Goal: Task Accomplishment & Management: Complete application form

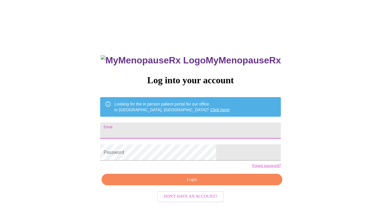
click at [149, 131] on input "Email" at bounding box center [190, 130] width 181 height 16
click at [258, 151] on div "MyMenopauseRx Log into your account Looking for the in person patient portal fo…" at bounding box center [190, 132] width 376 height 260
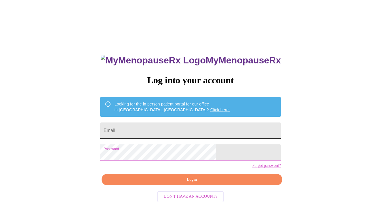
click at [136, 122] on input "Email" at bounding box center [190, 130] width 181 height 16
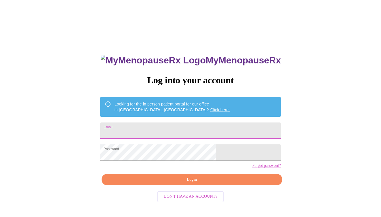
type input "[EMAIL_ADDRESS][DOMAIN_NAME]"
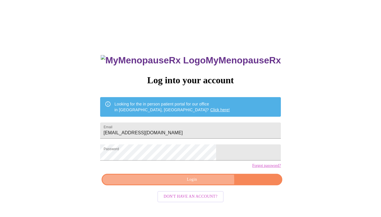
click at [200, 183] on span "Login" at bounding box center [191, 179] width 167 height 7
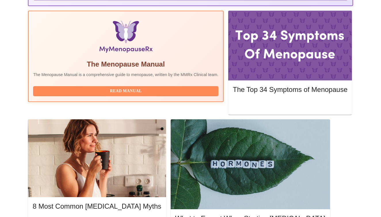
scroll to position [182, 0]
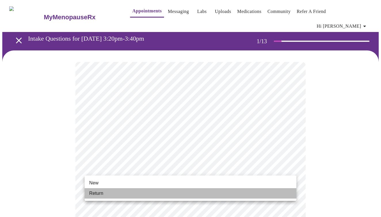
click at [128, 190] on li "Return" at bounding box center [191, 193] width 212 height 10
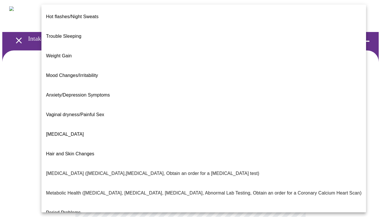
click at [279, 116] on body "MyMenopauseRx Appointments Messaging Labs Uploads Medications Community Refer a…" at bounding box center [190, 178] width 376 height 353
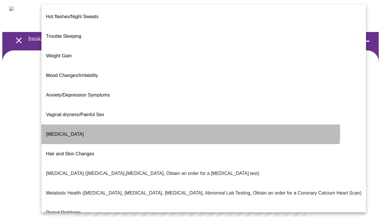
click at [64, 131] on span "[MEDICAL_DATA]" at bounding box center [65, 133] width 38 height 5
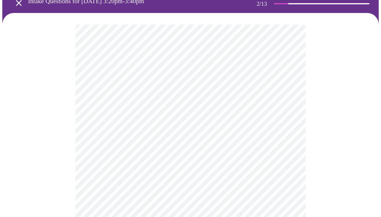
scroll to position [41, 0]
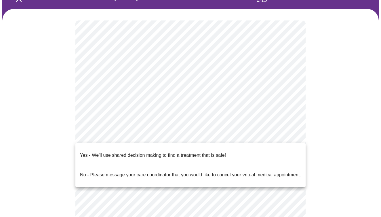
click at [272, 137] on body "MyMenopauseRx Appointments Messaging Labs Uploads Medications Community Refer a…" at bounding box center [190, 136] width 376 height 350
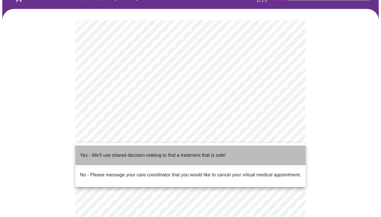
click at [236, 148] on li "Yes - We'll use shared decision making to find a treatment that is safe!" at bounding box center [190, 155] width 230 height 20
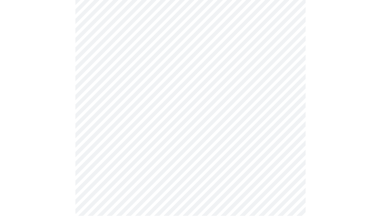
scroll to position [0, 0]
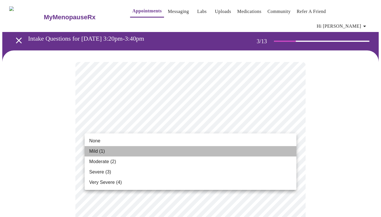
click at [156, 150] on li "Mild (1)" at bounding box center [191, 151] width 212 height 10
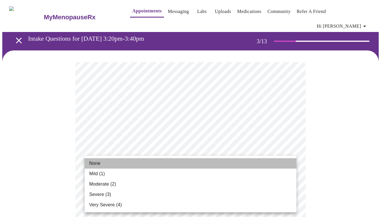
click at [186, 161] on li "None" at bounding box center [191, 163] width 212 height 10
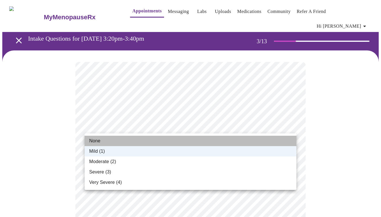
click at [194, 138] on li "None" at bounding box center [191, 141] width 212 height 10
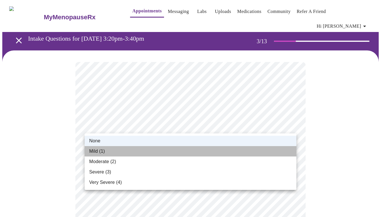
click at [179, 148] on li "Mild (1)" at bounding box center [191, 151] width 212 height 10
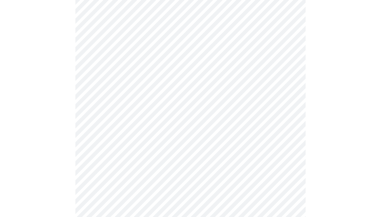
scroll to position [73, 0]
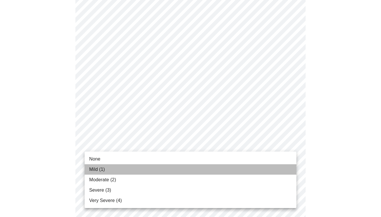
click at [166, 172] on li "Mild (1)" at bounding box center [191, 169] width 212 height 10
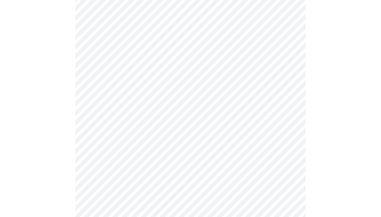
scroll to position [105, 0]
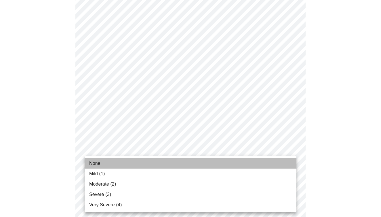
click at [165, 163] on li "None" at bounding box center [191, 163] width 212 height 10
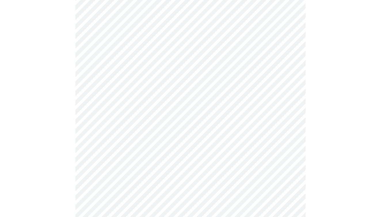
scroll to position [143, 0]
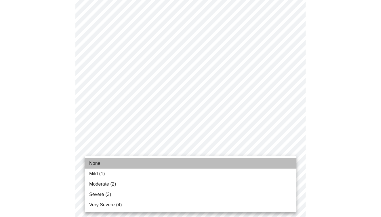
click at [171, 161] on li "None" at bounding box center [191, 163] width 212 height 10
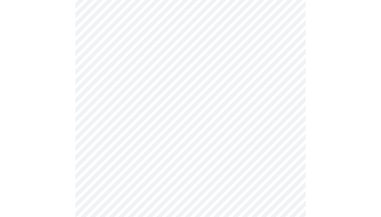
scroll to position [174, 0]
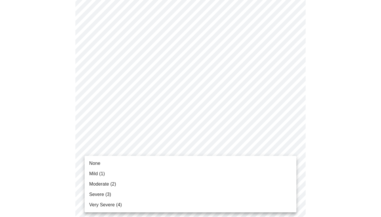
click at [171, 161] on body "MyMenopauseRx Appointments Messaging Labs Uploads Medications Community Refer a…" at bounding box center [190, 193] width 376 height 731
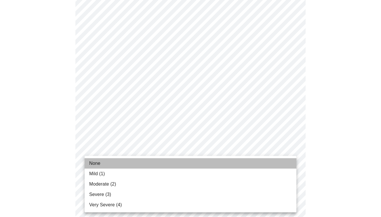
click at [171, 161] on li "None" at bounding box center [191, 163] width 212 height 10
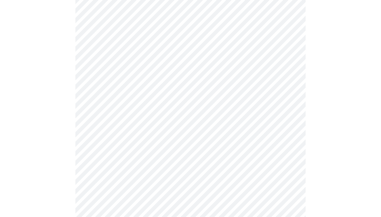
scroll to position [218, 0]
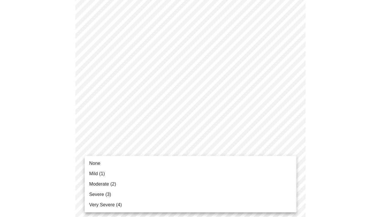
click at [171, 161] on body "MyMenopauseRx Appointments Messaging Labs Uploads Medications Community Refer a…" at bounding box center [190, 146] width 376 height 724
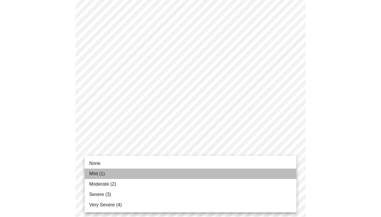
click at [166, 173] on li "Mild (1)" at bounding box center [191, 173] width 212 height 10
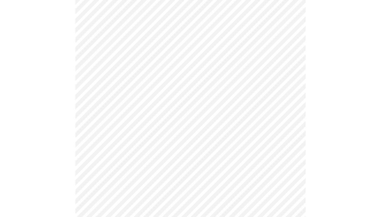
scroll to position [262, 0]
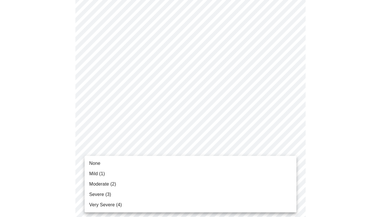
click at [173, 169] on body "MyMenopauseRx Appointments Messaging Labs Uploads Medications Community Refer a…" at bounding box center [190, 98] width 376 height 716
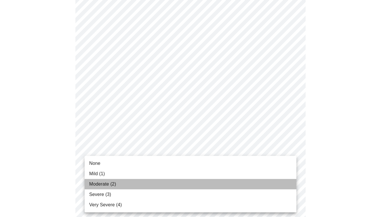
click at [158, 183] on li "Moderate (2)" at bounding box center [191, 184] width 212 height 10
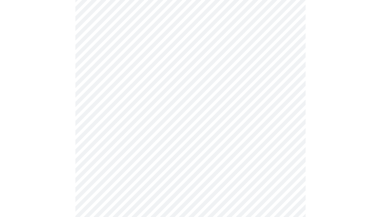
scroll to position [302, 0]
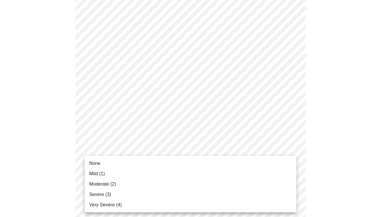
click at [178, 168] on body "MyMenopauseRx Appointments Messaging Labs Uploads Medications Community Refer a…" at bounding box center [190, 54] width 376 height 708
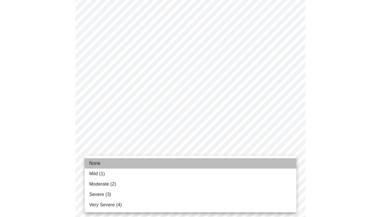
click at [180, 163] on li "None" at bounding box center [191, 163] width 212 height 10
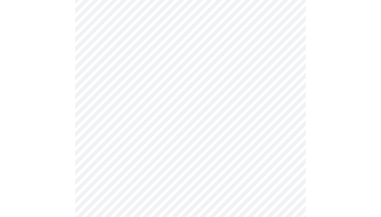
scroll to position [398, 0]
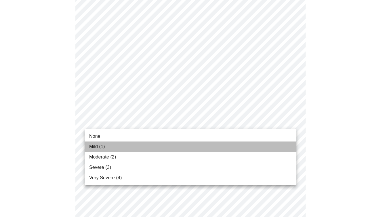
click at [186, 143] on li "Mild (1)" at bounding box center [191, 146] width 212 height 10
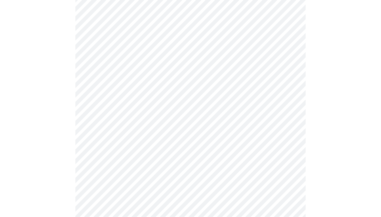
scroll to position [449, 0]
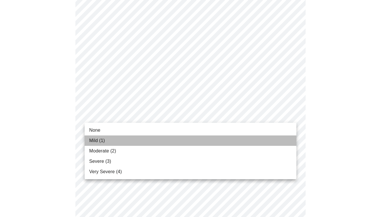
click at [177, 140] on li "Mild (1)" at bounding box center [191, 140] width 212 height 10
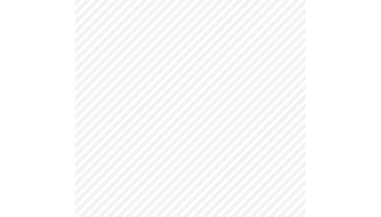
scroll to position [261, 0]
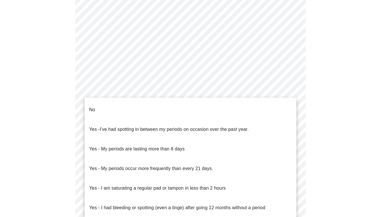
click at [89, 89] on body "MyMenopauseRx Appointments Messaging Labs Uploads Medications Community Refer a…" at bounding box center [190, 28] width 376 height 575
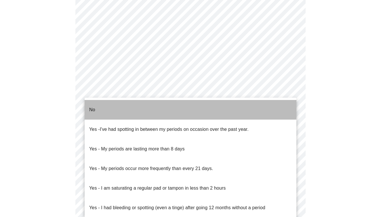
click at [92, 106] on p "No" at bounding box center [92, 109] width 6 height 7
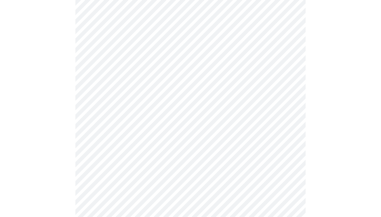
click at [103, 131] on body "MyMenopauseRx Appointments Messaging Labs Uploads Medications Community Refer a…" at bounding box center [190, 26] width 376 height 571
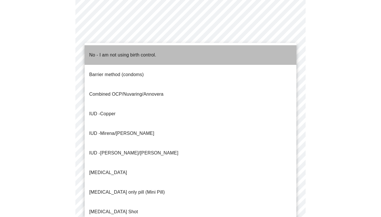
click at [114, 52] on p "No - I am not using birth control." at bounding box center [122, 55] width 67 height 7
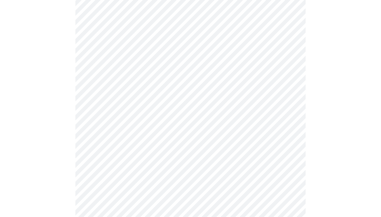
scroll to position [309, 0]
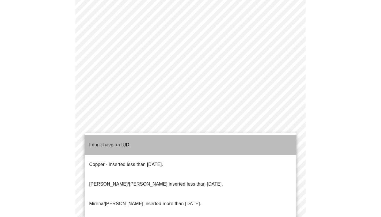
click at [138, 139] on li "I don't have an IUD." at bounding box center [191, 145] width 212 height 20
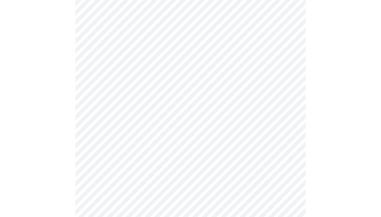
scroll to position [337, 0]
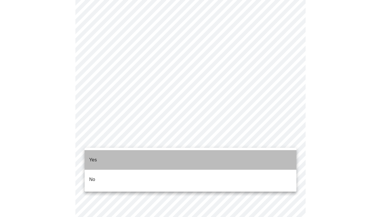
click at [127, 155] on li "Yes" at bounding box center [191, 160] width 212 height 20
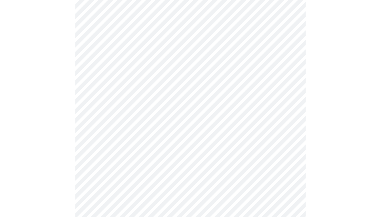
scroll to position [89, 0]
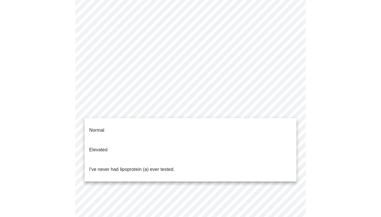
click at [274, 110] on body "MyMenopauseRx Appointments Messaging Labs Uploads Medications Community Refer a…" at bounding box center [190, 129] width 376 height 433
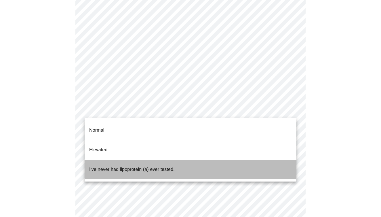
click at [196, 159] on li "I've never had lipoprotein (a) ever tested." at bounding box center [191, 169] width 212 height 20
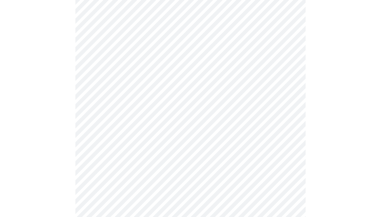
scroll to position [1469, 0]
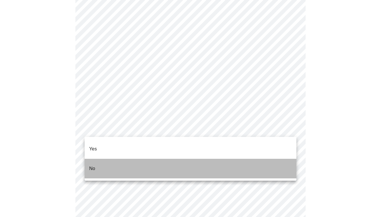
click at [180, 163] on li "No" at bounding box center [191, 169] width 212 height 20
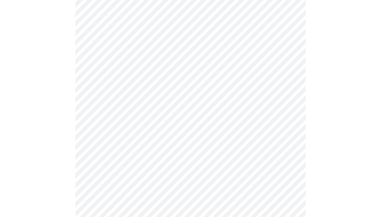
scroll to position [525, 0]
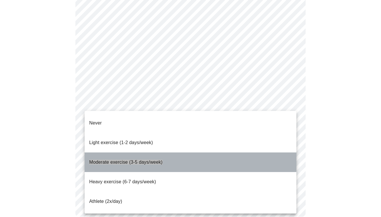
click at [179, 152] on li "Moderate exercise (3-5 days/week)" at bounding box center [191, 162] width 212 height 20
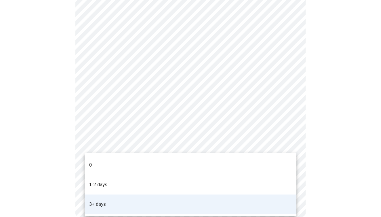
click at [193, 194] on li "3+ days" at bounding box center [191, 204] width 212 height 20
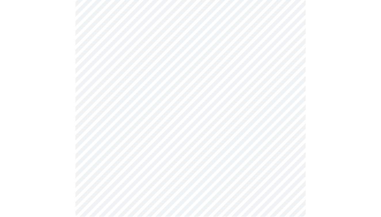
scroll to position [0, 0]
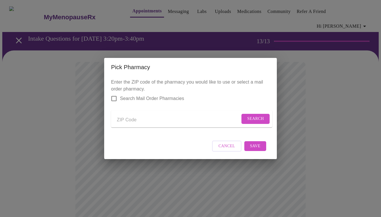
click at [297, 125] on div "Pick Pharmacy Enter the ZIP code of the pharmacy you would like to use or selec…" at bounding box center [190, 108] width 381 height 217
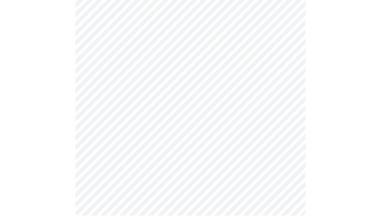
scroll to position [268, 0]
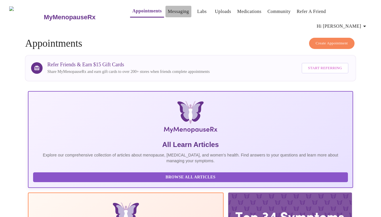
click at [172, 11] on link "Messaging" at bounding box center [178, 11] width 21 height 8
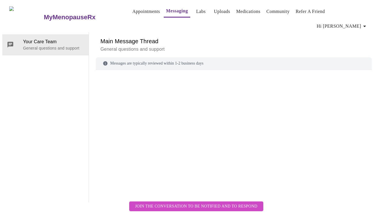
scroll to position [22, 0]
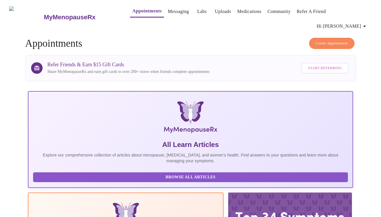
click at [197, 13] on link "Labs" at bounding box center [201, 11] width 9 height 8
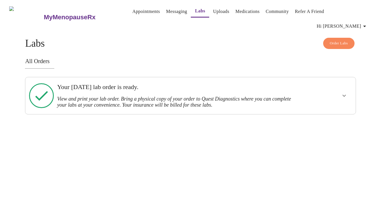
click at [214, 11] on link "Uploads" at bounding box center [221, 11] width 16 height 8
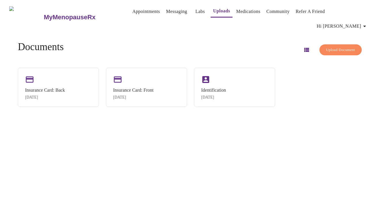
click at [242, 11] on link "Medications" at bounding box center [248, 11] width 24 height 8
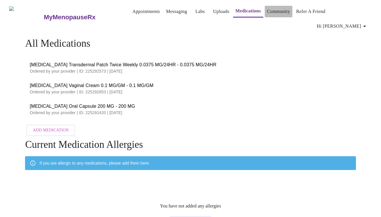
click at [268, 14] on link "Community" at bounding box center [278, 11] width 23 height 8
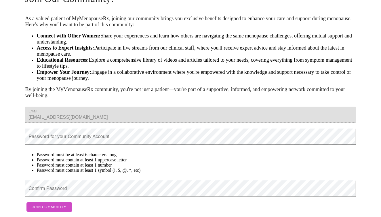
scroll to position [77, 0]
click at [46, 203] on span "Join Community" at bounding box center [49, 206] width 34 height 7
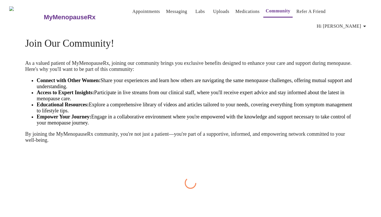
scroll to position [0, 0]
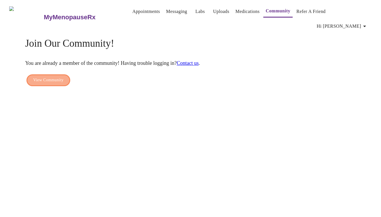
click at [53, 77] on span "View Community" at bounding box center [48, 80] width 30 height 7
click at [132, 14] on link "Appointments" at bounding box center [146, 11] width 28 height 8
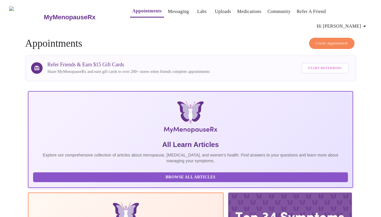
click at [197, 9] on link "Labs" at bounding box center [201, 11] width 9 height 8
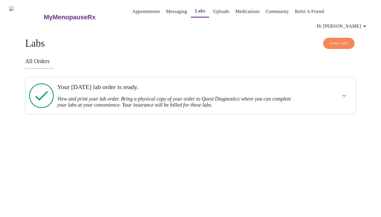
click at [68, 96] on h3 "View and print your lab order. Bring a physical copy of your order to Quest Dia…" at bounding box center [174, 102] width 235 height 12
click at [39, 91] on icon at bounding box center [41, 96] width 13 height 10
click at [213, 13] on link "Uploads" at bounding box center [221, 11] width 16 height 8
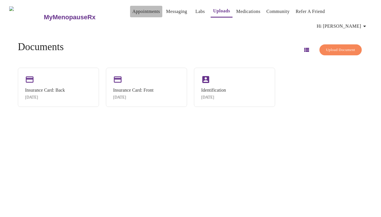
click at [132, 11] on link "Appointments" at bounding box center [146, 11] width 28 height 8
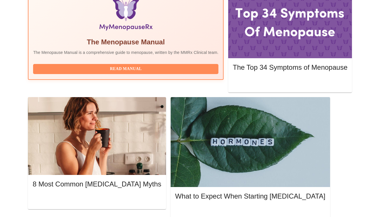
scroll to position [203, 0]
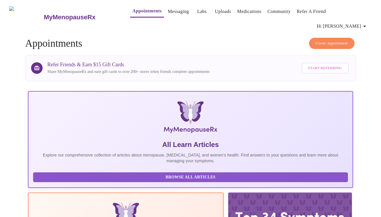
scroll to position [0, 0]
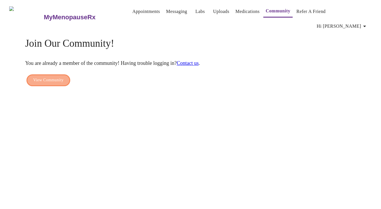
click at [53, 77] on span "View Community" at bounding box center [48, 80] width 30 height 7
